Goal: Task Accomplishment & Management: Manage account settings

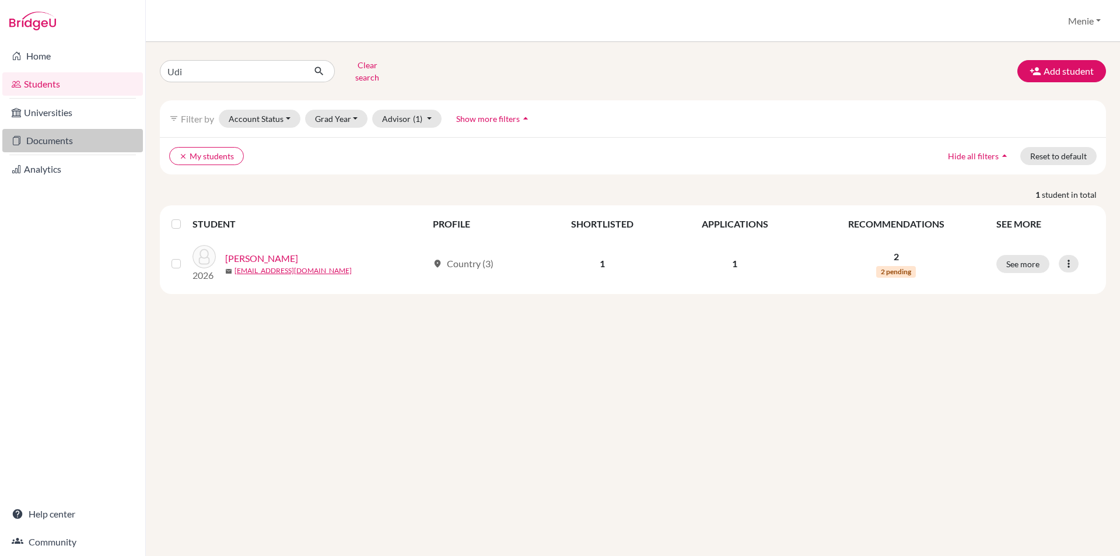
click at [69, 136] on link "Documents" at bounding box center [72, 140] width 141 height 23
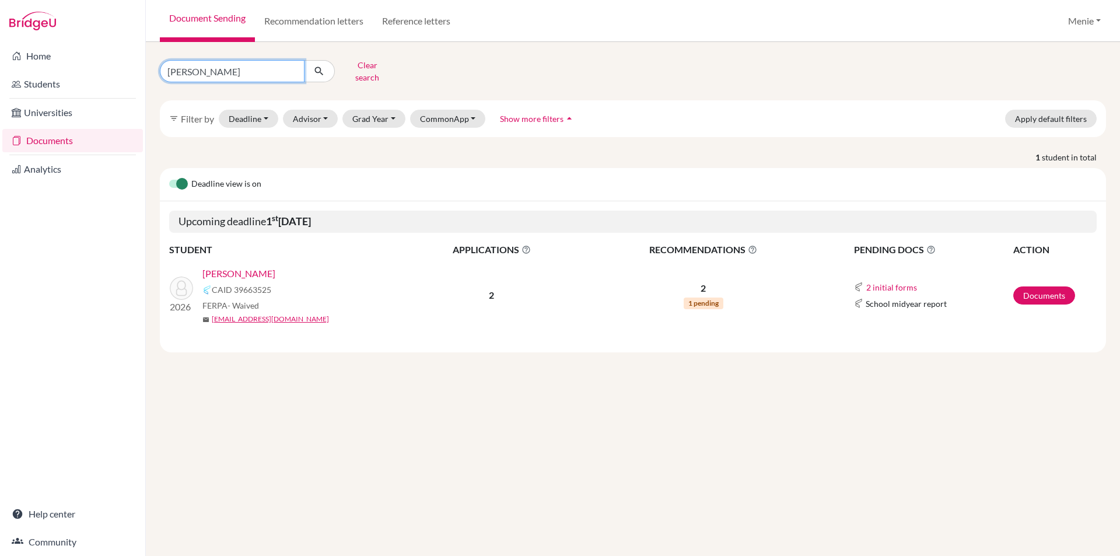
drag, startPoint x: 211, startPoint y: 66, endPoint x: 0, endPoint y: 65, distance: 210.5
click at [0, 63] on div "Home Students Universities Documents Analytics Help center Community Document S…" at bounding box center [560, 278] width 1120 height 556
type input "Can"
click at [1043, 292] on link "Documents" at bounding box center [1044, 295] width 62 height 18
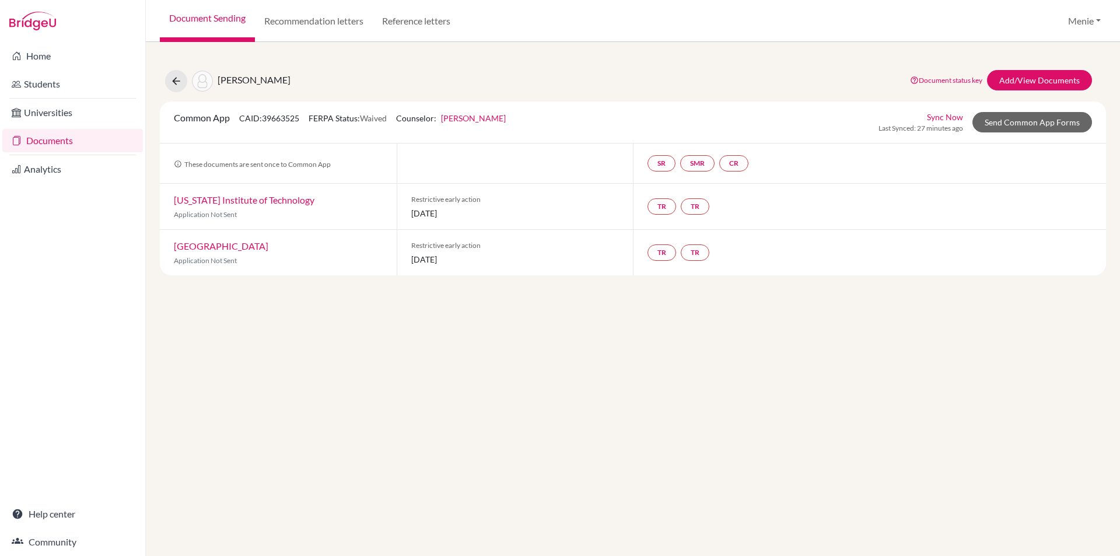
click at [59, 138] on link "Documents" at bounding box center [72, 140] width 141 height 23
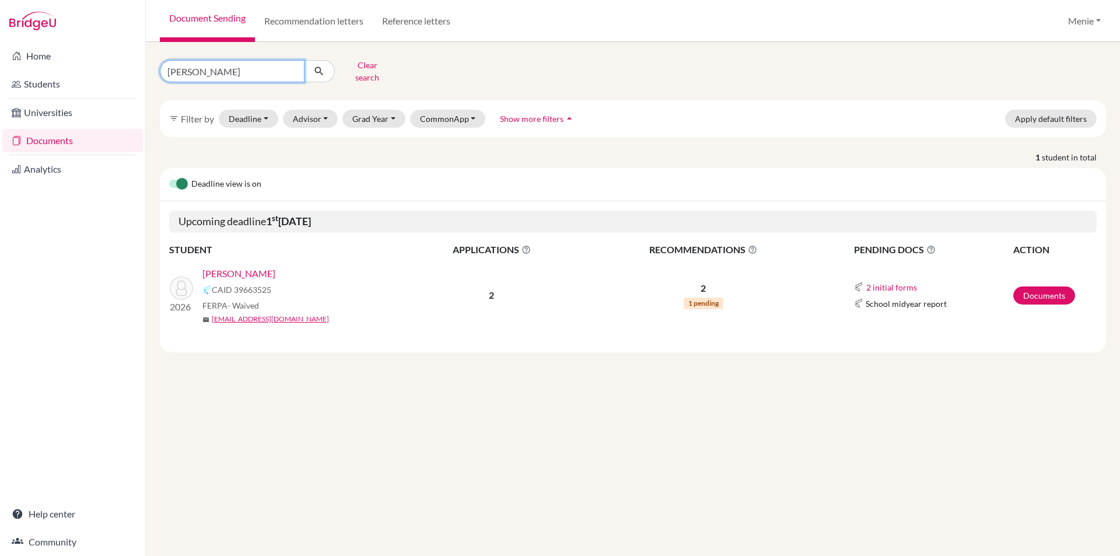
drag, startPoint x: 117, startPoint y: 63, endPoint x: 0, endPoint y: 59, distance: 116.7
click at [0, 59] on div "Home Students Universities Documents Analytics Help center Community Document S…" at bounding box center [560, 278] width 1120 height 556
type input "Udi"
click at [322, 67] on icon "submit" at bounding box center [319, 71] width 12 height 12
click at [229, 267] on link "Ailawadi, Udi" at bounding box center [238, 274] width 73 height 14
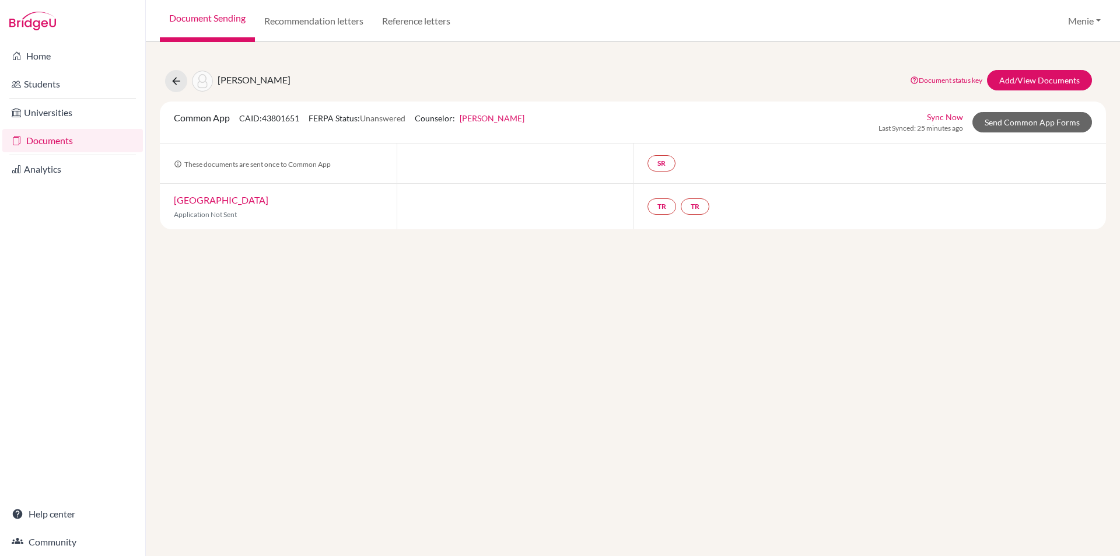
click at [59, 142] on link "Documents" at bounding box center [72, 140] width 141 height 23
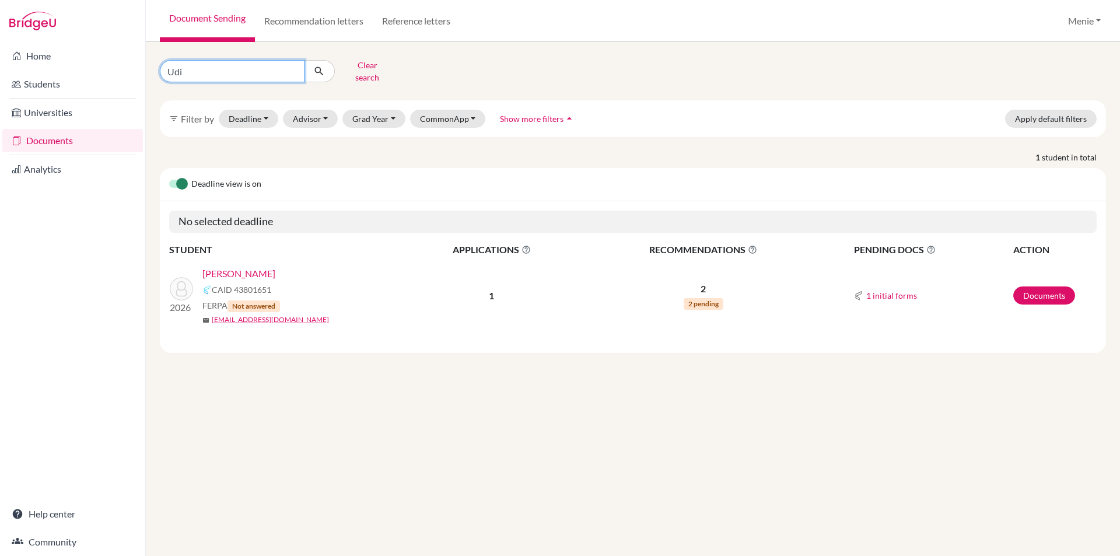
drag, startPoint x: 194, startPoint y: 68, endPoint x: 0, endPoint y: 56, distance: 194.0
click at [0, 57] on div "Home Students Universities Documents Analytics Help center Community Document S…" at bounding box center [560, 278] width 1120 height 556
type input "sarim"
click button "submit" at bounding box center [319, 71] width 31 height 22
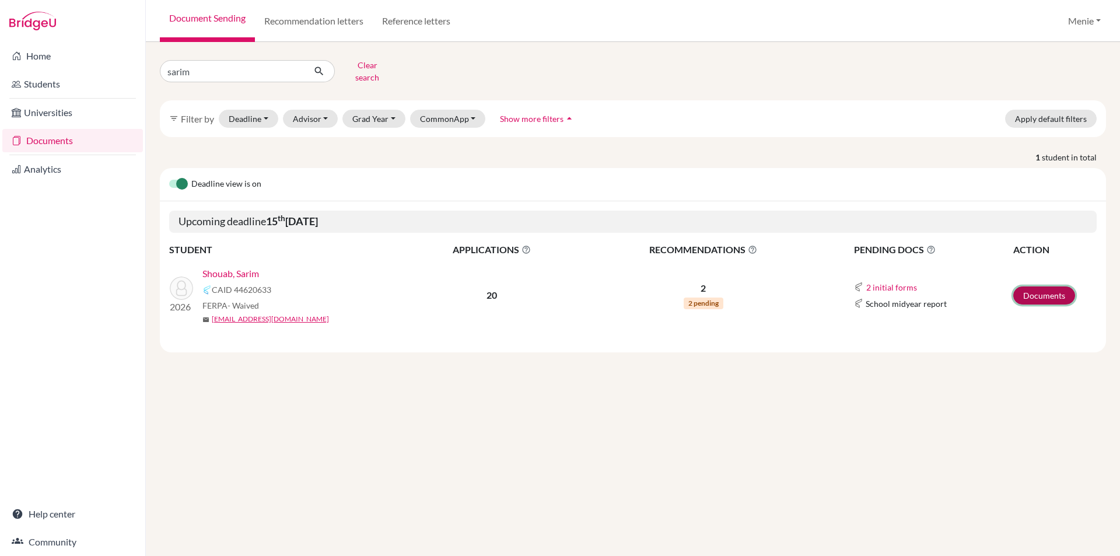
click at [1033, 290] on link "Documents" at bounding box center [1044, 295] width 62 height 18
click at [0, 39] on div "Home Students Universities Documents Analytics Help center Community Document S…" at bounding box center [560, 278] width 1120 height 556
type input "Gyan"
click at [318, 68] on icon "submit" at bounding box center [319, 71] width 12 height 12
click at [1037, 289] on link "Documents" at bounding box center [1044, 295] width 62 height 18
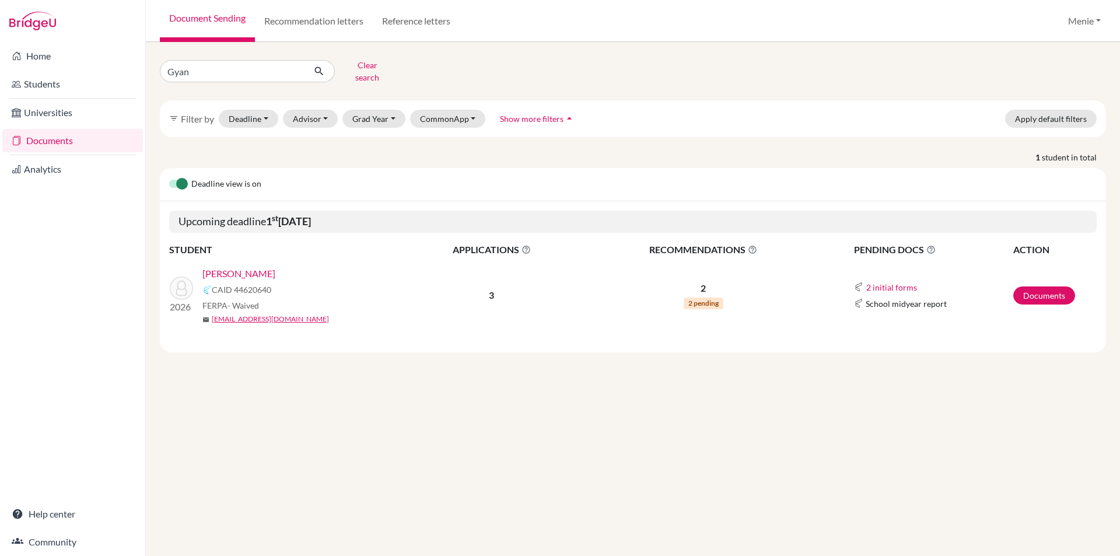
drag, startPoint x: 197, startPoint y: 55, endPoint x: 0, endPoint y: 38, distance: 197.8
click at [0, 38] on div "Home Students Universities Documents Analytics Help center Community Document S…" at bounding box center [560, 278] width 1120 height 556
drag, startPoint x: 150, startPoint y: 65, endPoint x: 58, endPoint y: 57, distance: 92.5
click at [58, 57] on div "Home Students Universities Documents Analytics Help center Community Document S…" at bounding box center [560, 278] width 1120 height 556
type input "adam"
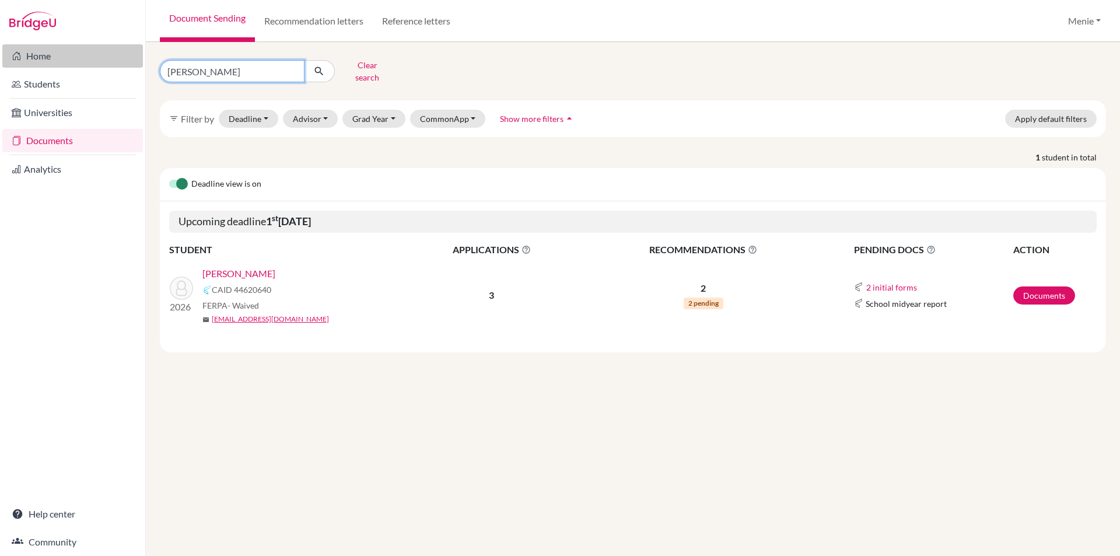
click button "submit" at bounding box center [319, 71] width 31 height 22
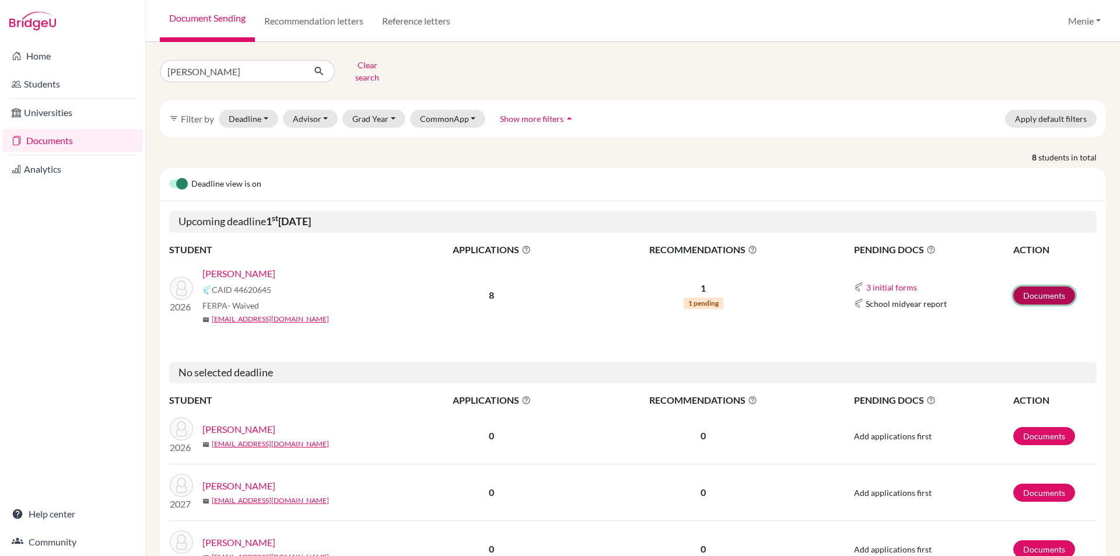
click at [1022, 286] on link "Documents" at bounding box center [1044, 295] width 62 height 18
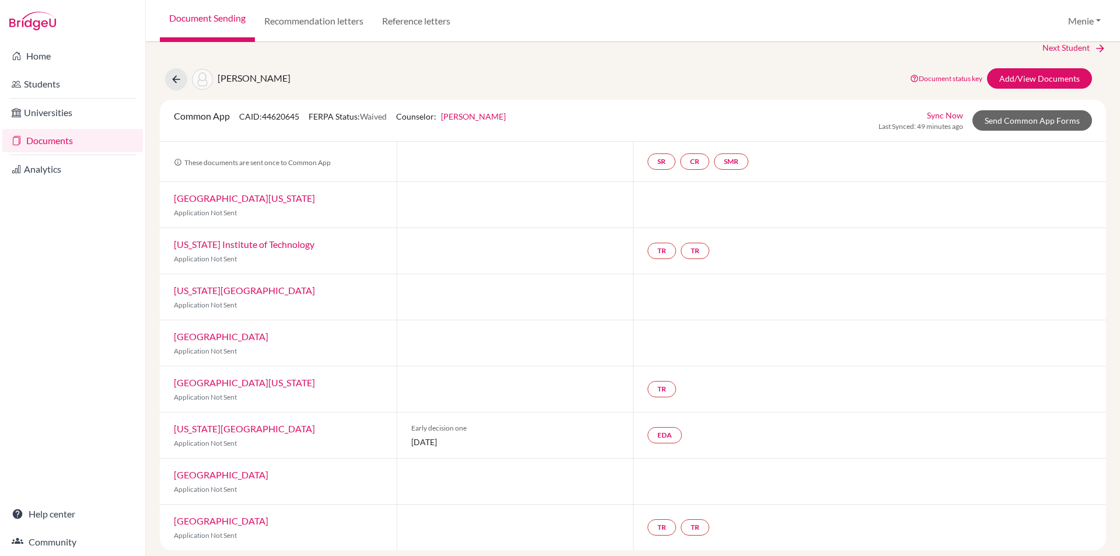
scroll to position [23, 0]
